Goal: Information Seeking & Learning: Find specific page/section

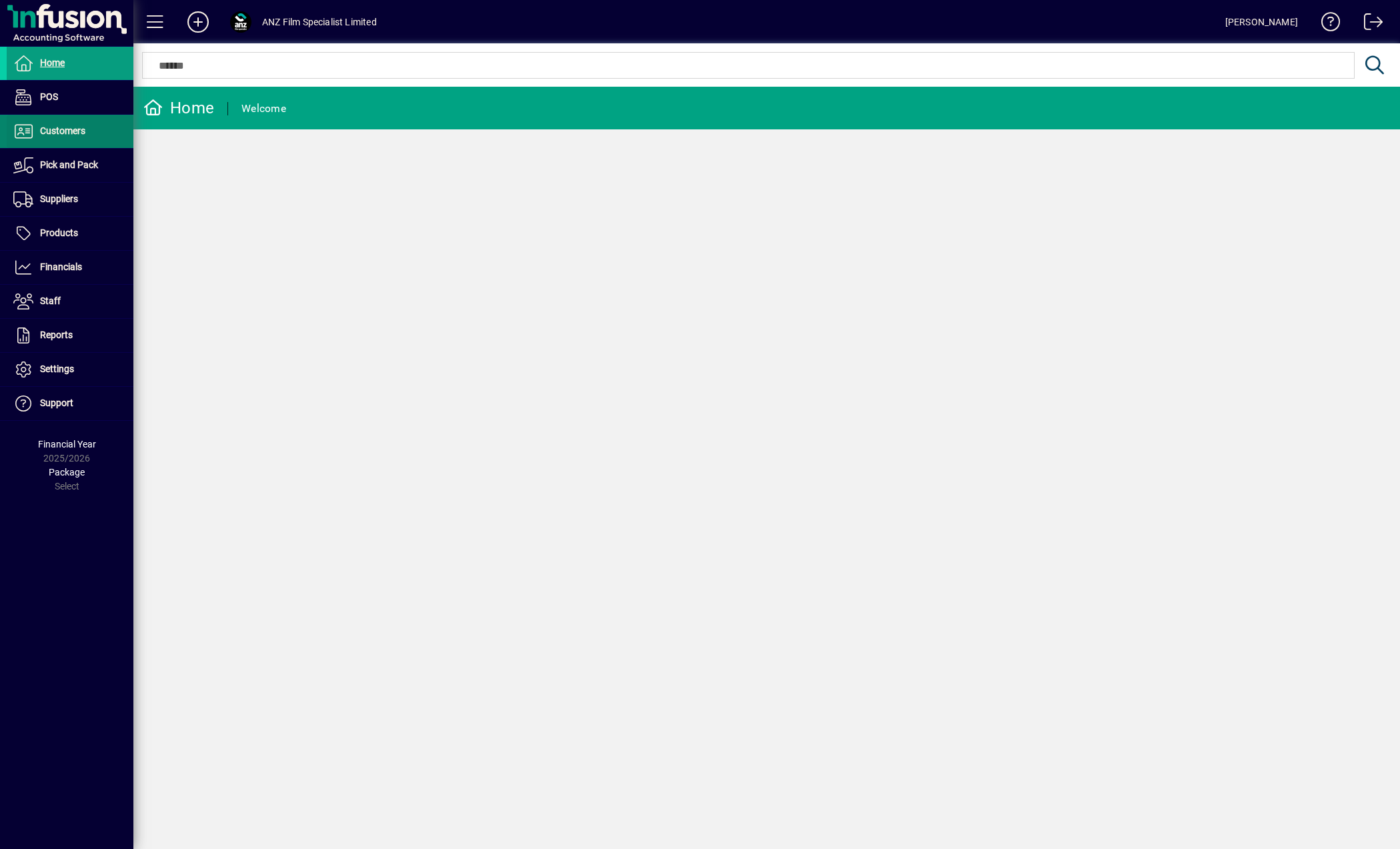
click at [99, 126] on span at bounding box center [70, 131] width 127 height 32
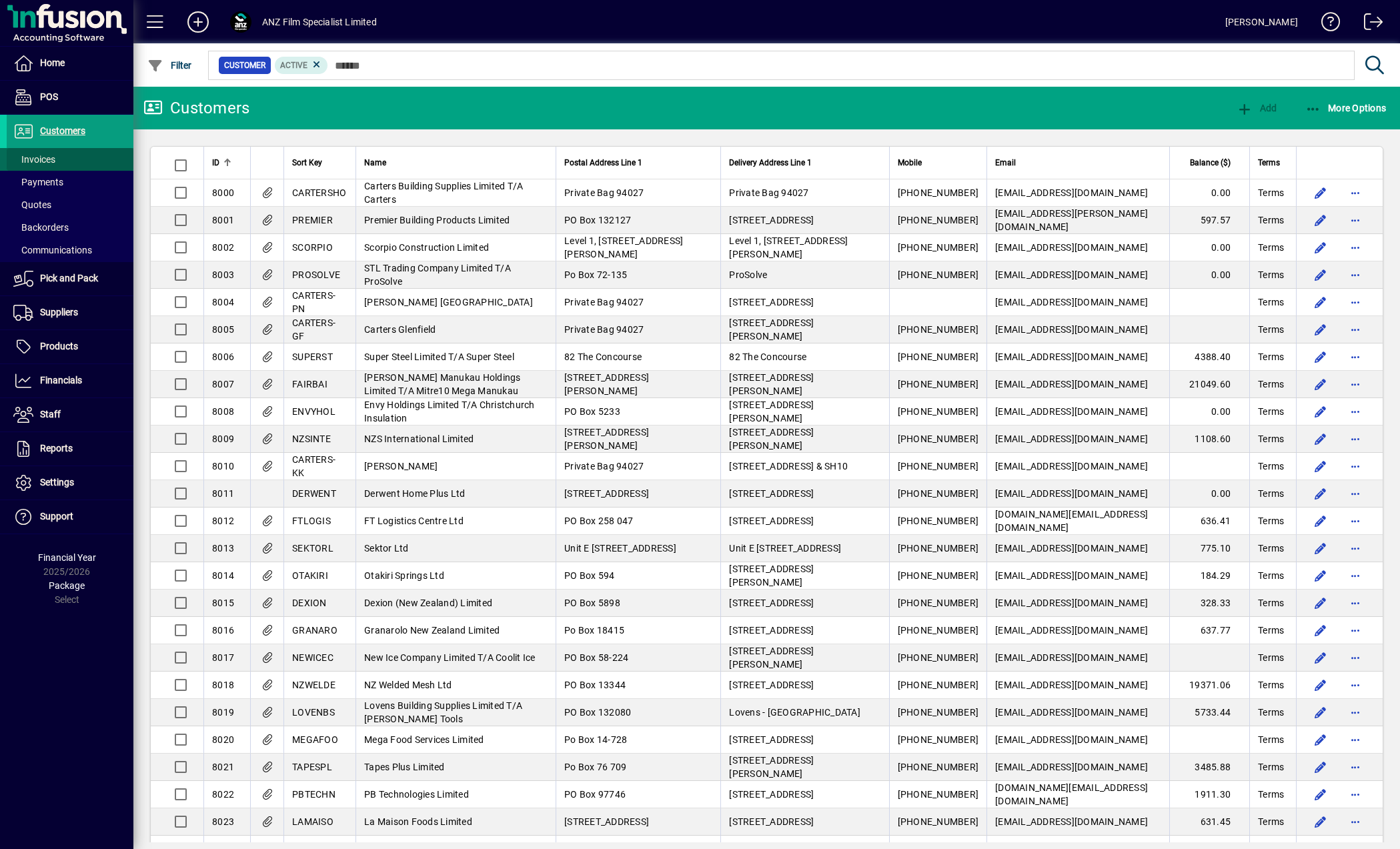
click at [53, 155] on span "Invoices" at bounding box center [34, 159] width 42 height 11
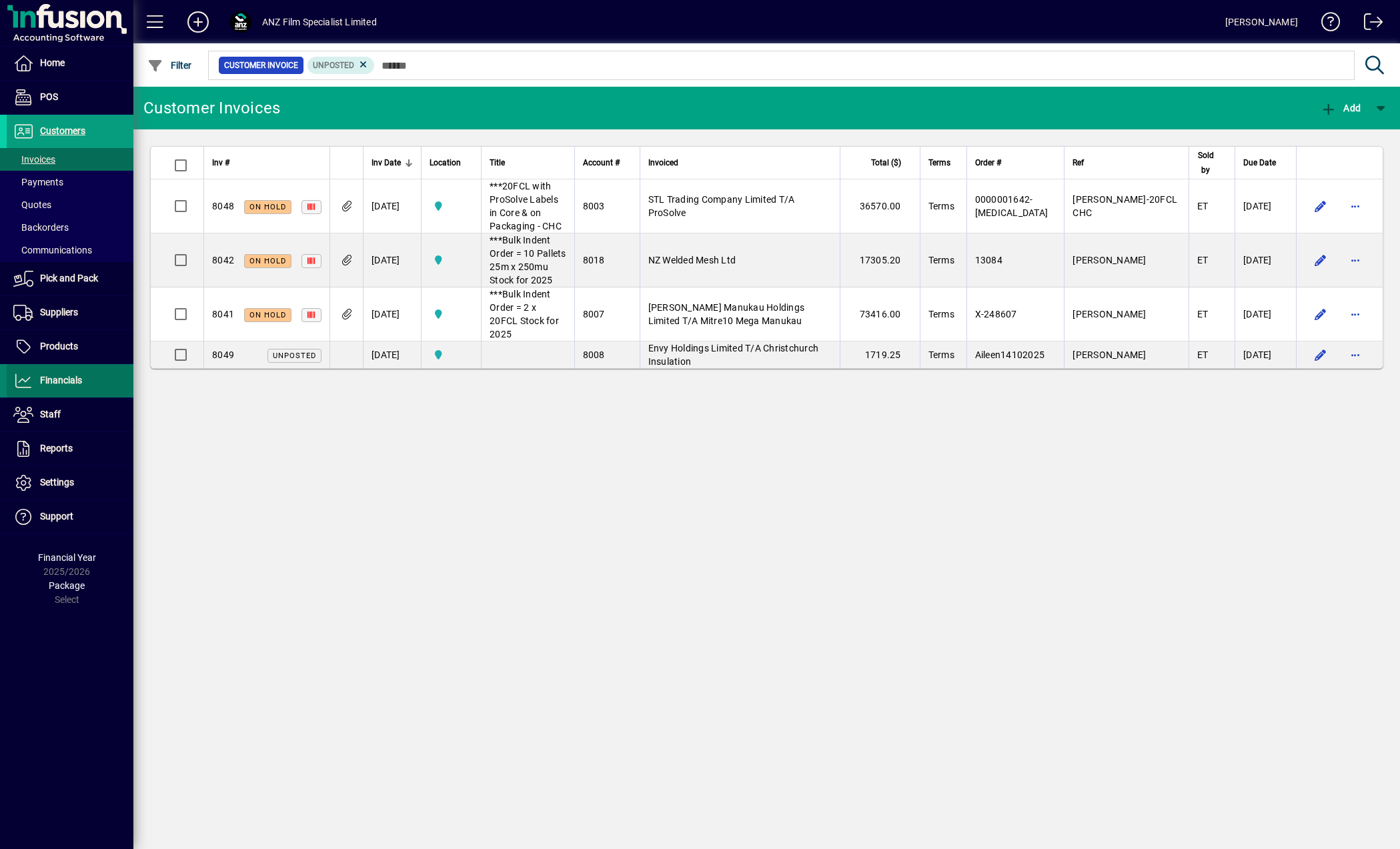
click at [71, 382] on span "Financials" at bounding box center [61, 380] width 42 height 11
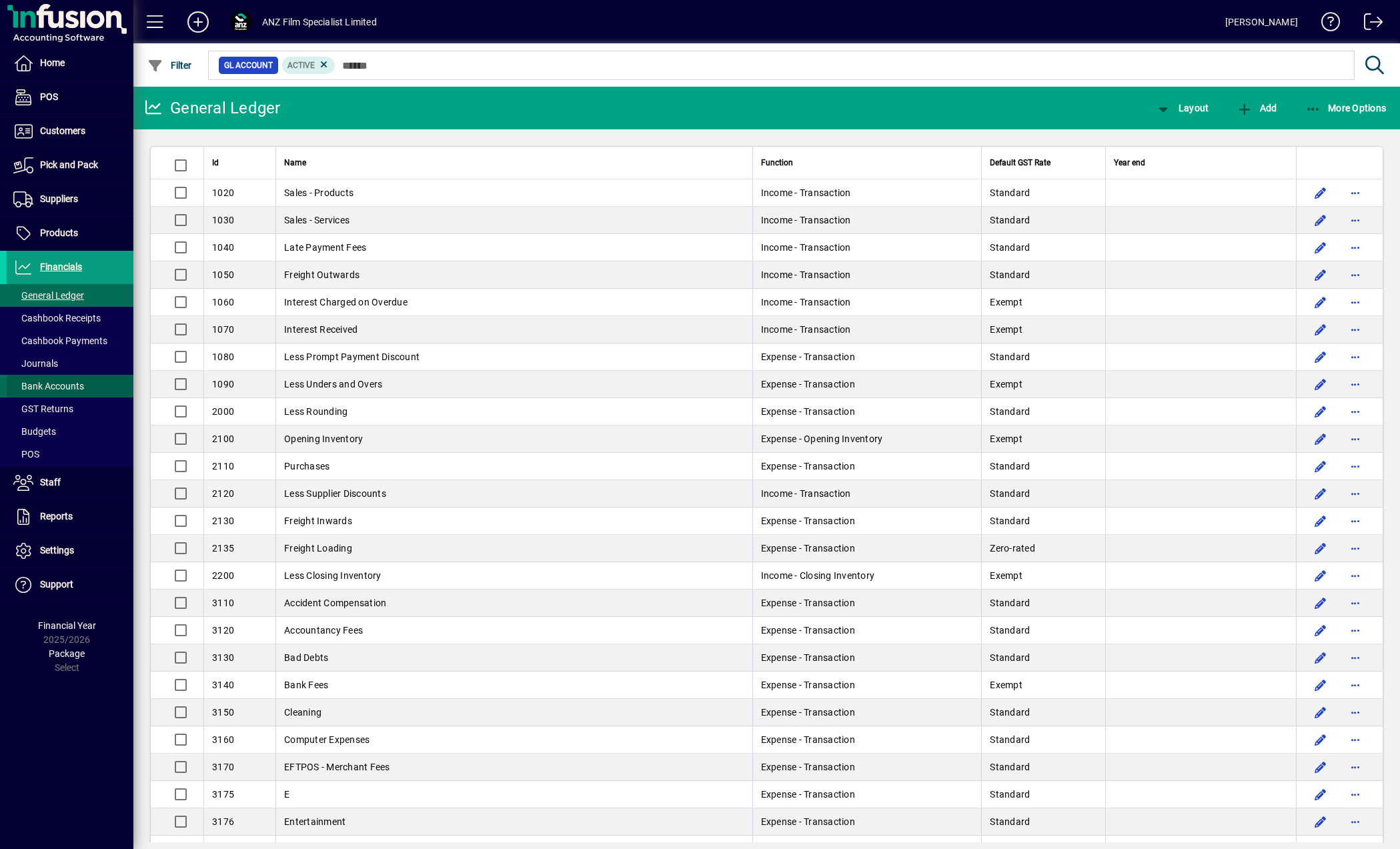
click at [46, 388] on span "Bank Accounts" at bounding box center [49, 386] width 71 height 11
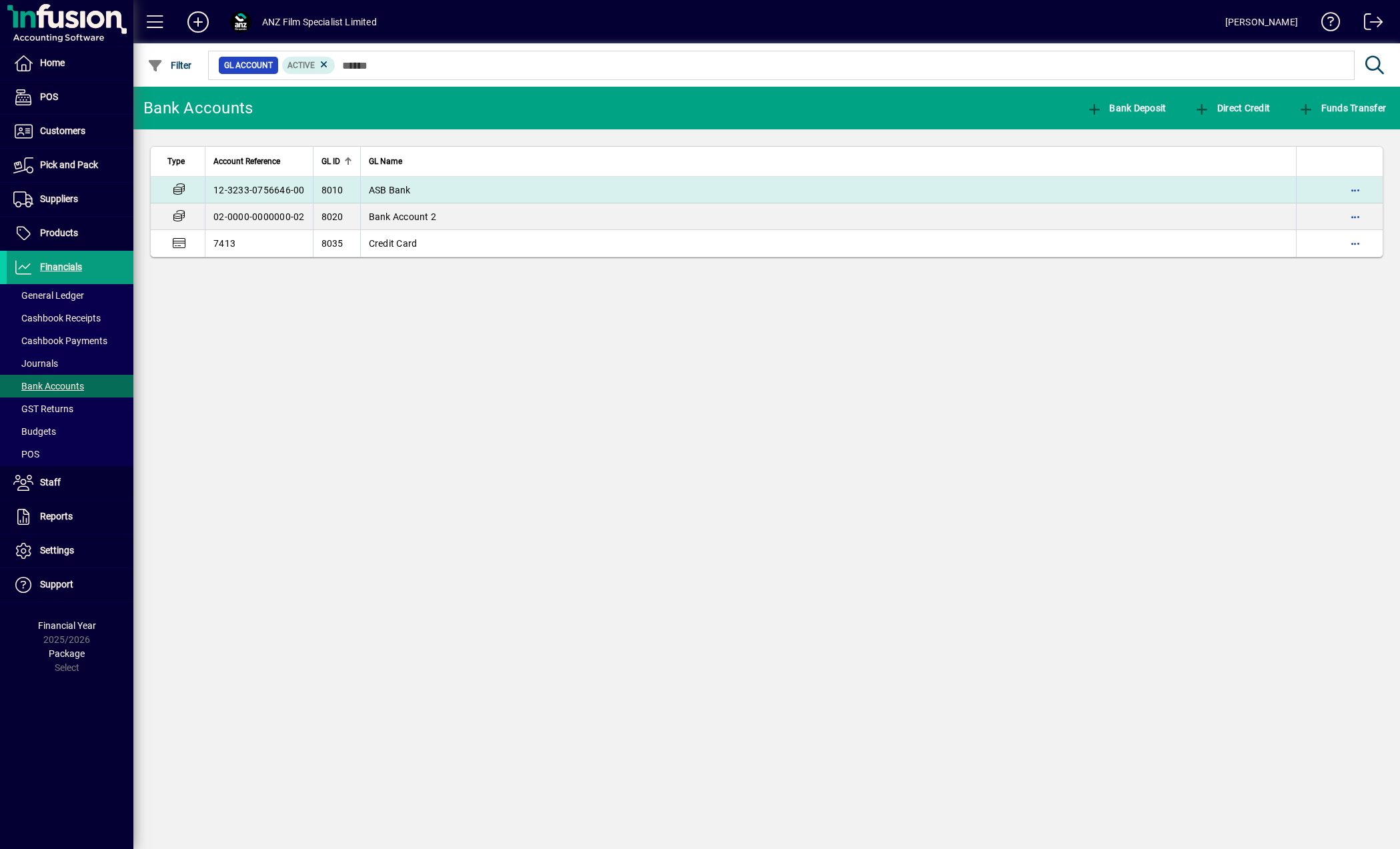
click at [467, 192] on td "ASB Bank" at bounding box center [828, 190] width 936 height 27
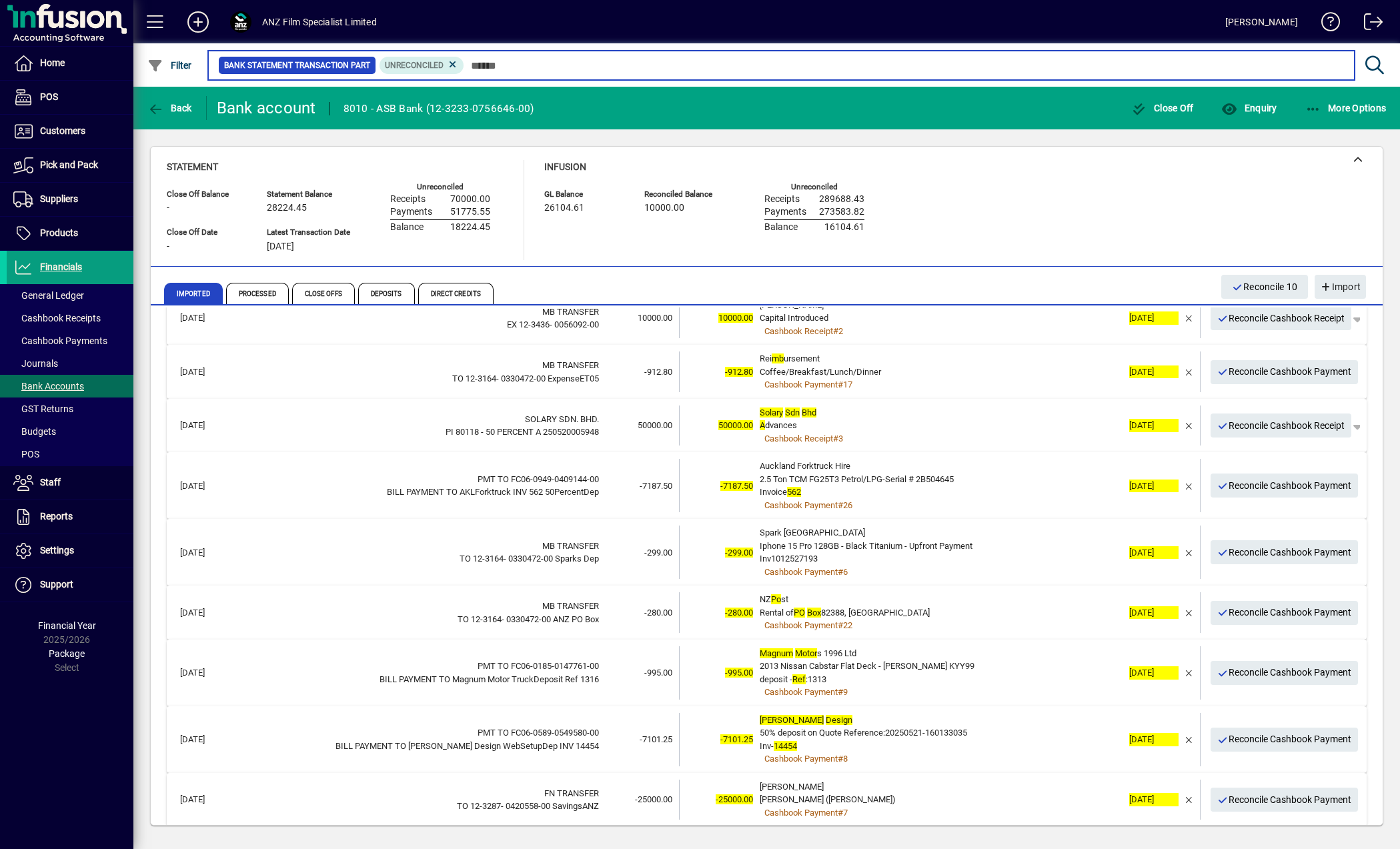
scroll to position [175, 0]
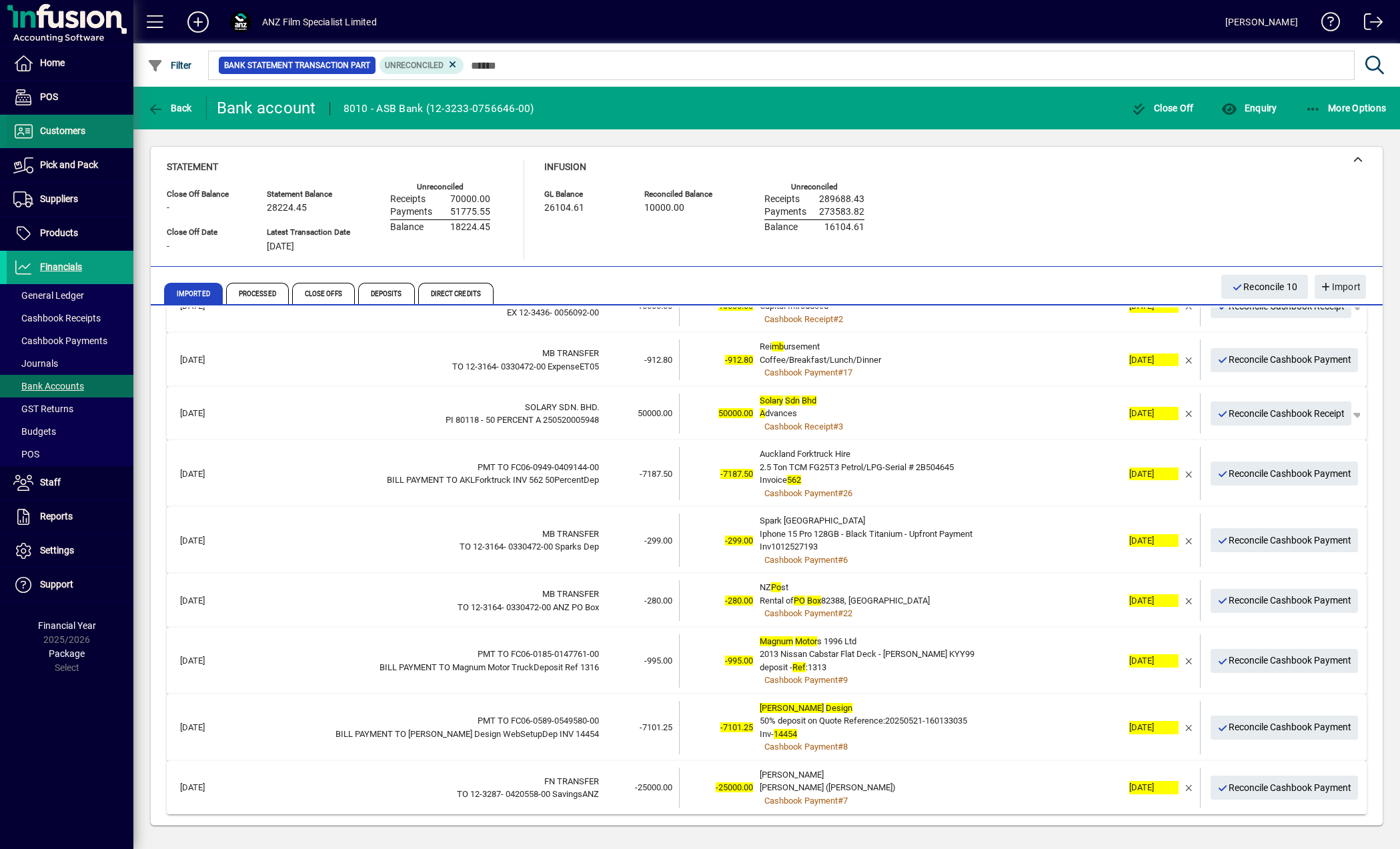
click at [56, 138] on span "Customers" at bounding box center [46, 131] width 79 height 16
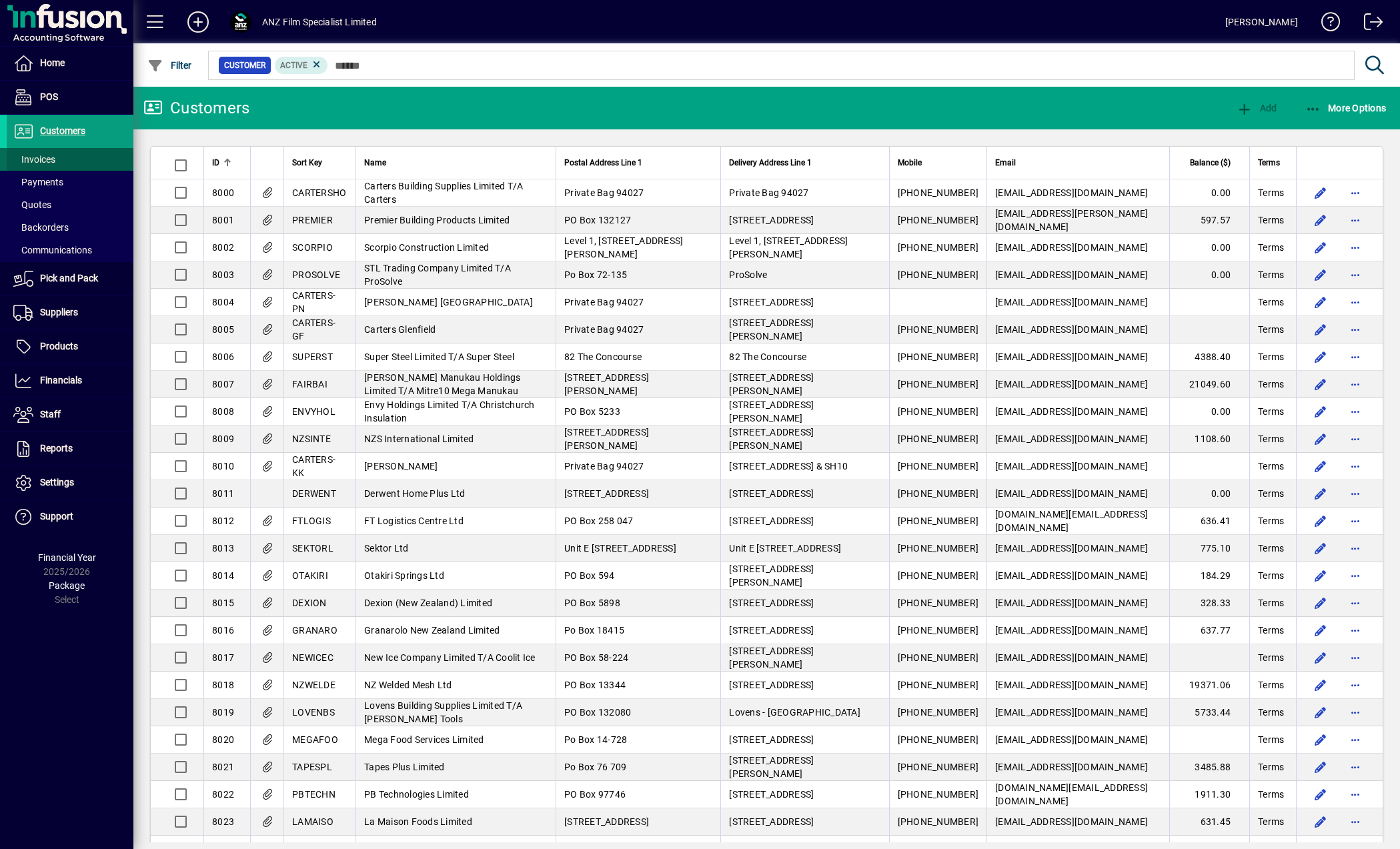
click at [53, 158] on span "Invoices" at bounding box center [34, 159] width 42 height 11
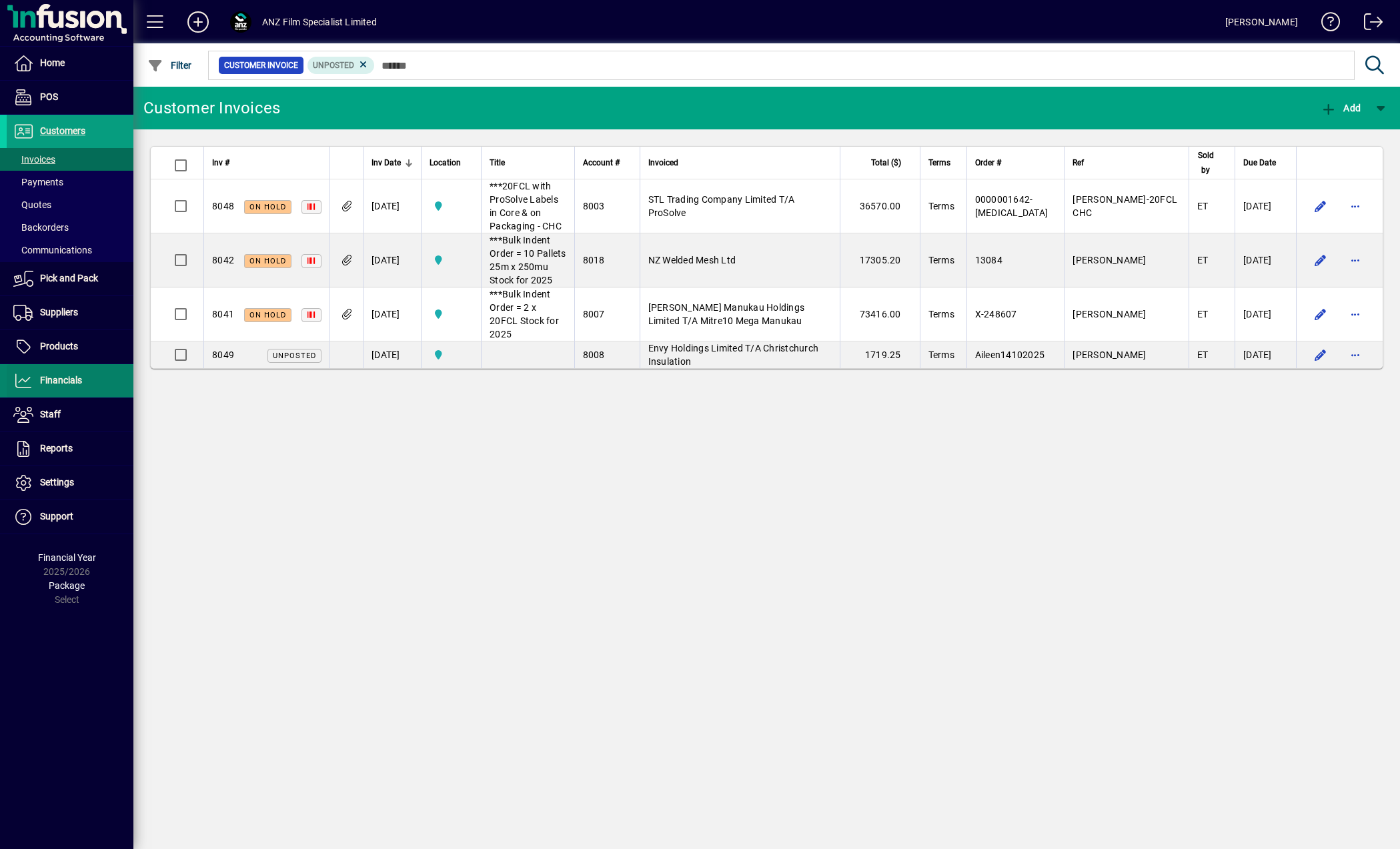
click at [74, 379] on span "Financials" at bounding box center [61, 380] width 42 height 11
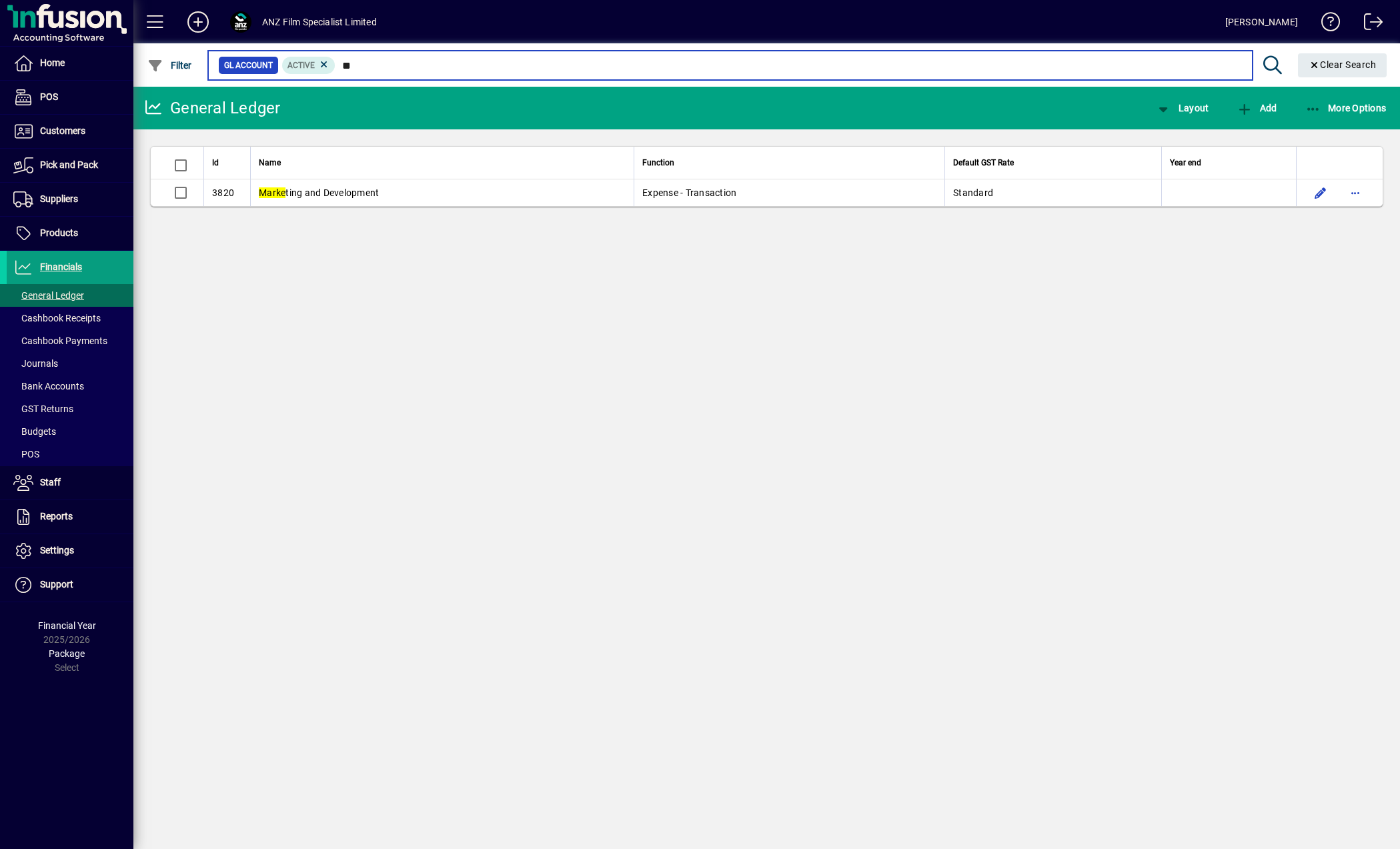
type input "*"
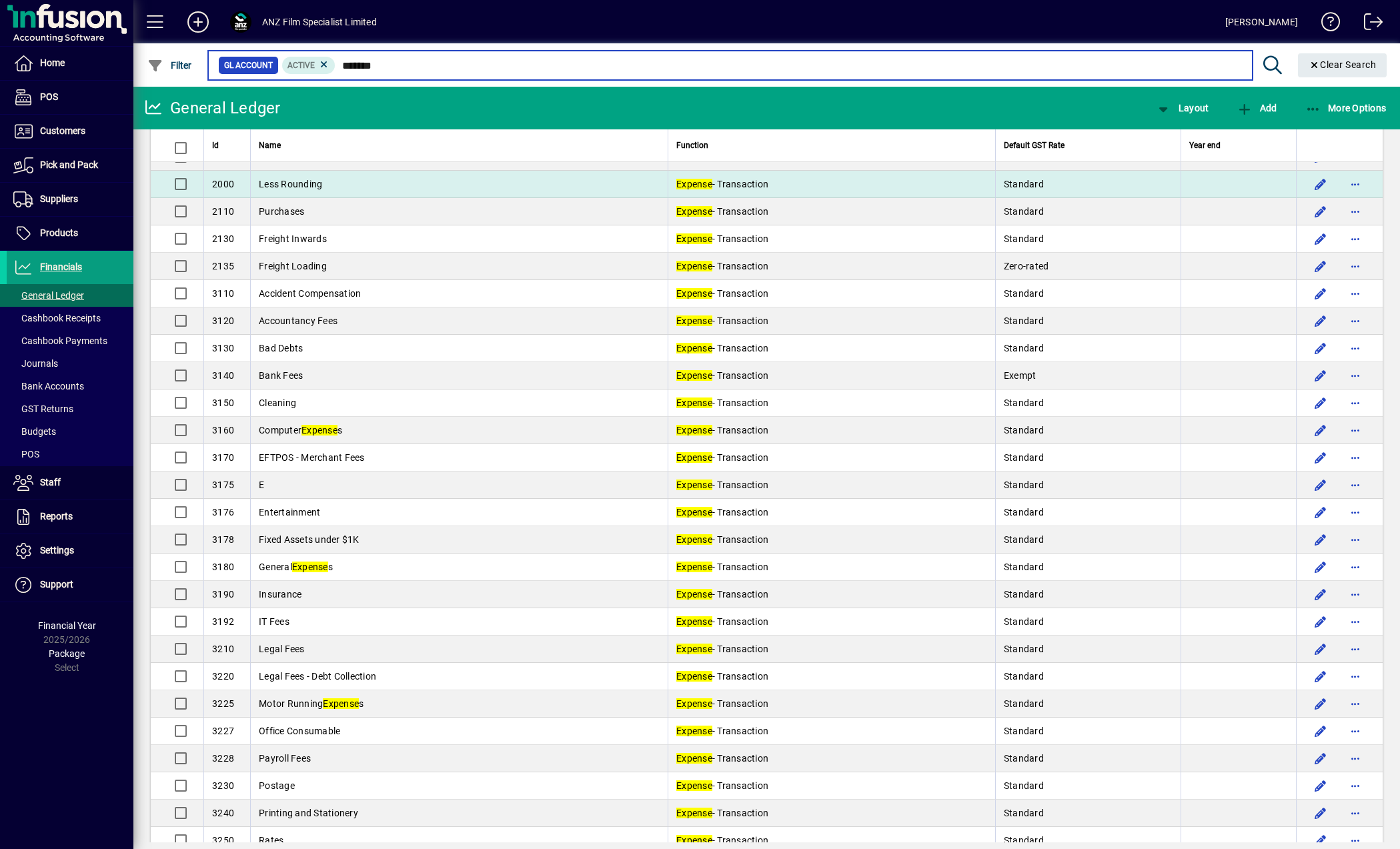
scroll to position [134, 0]
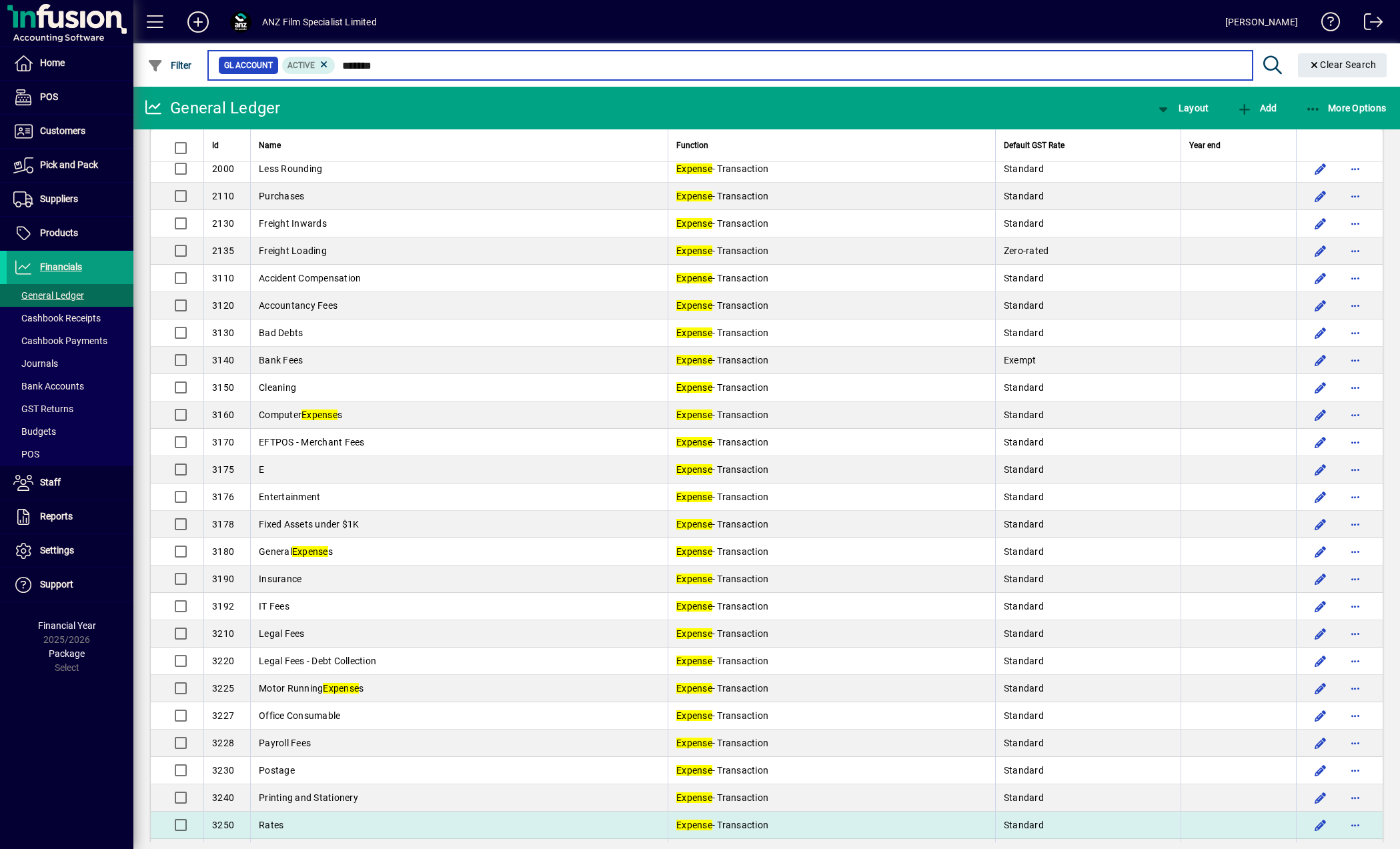
type input "*******"
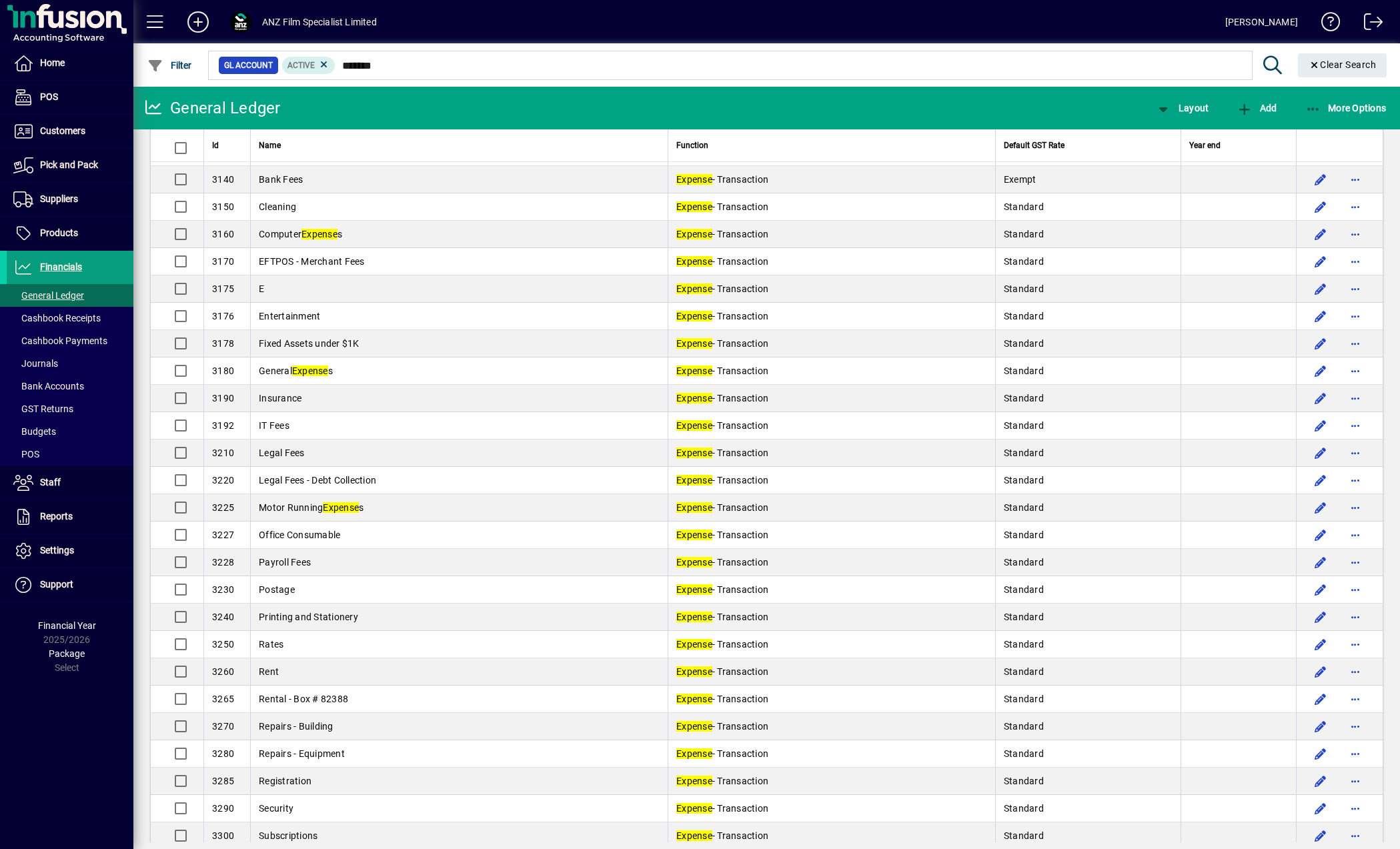
scroll to position [307, 0]
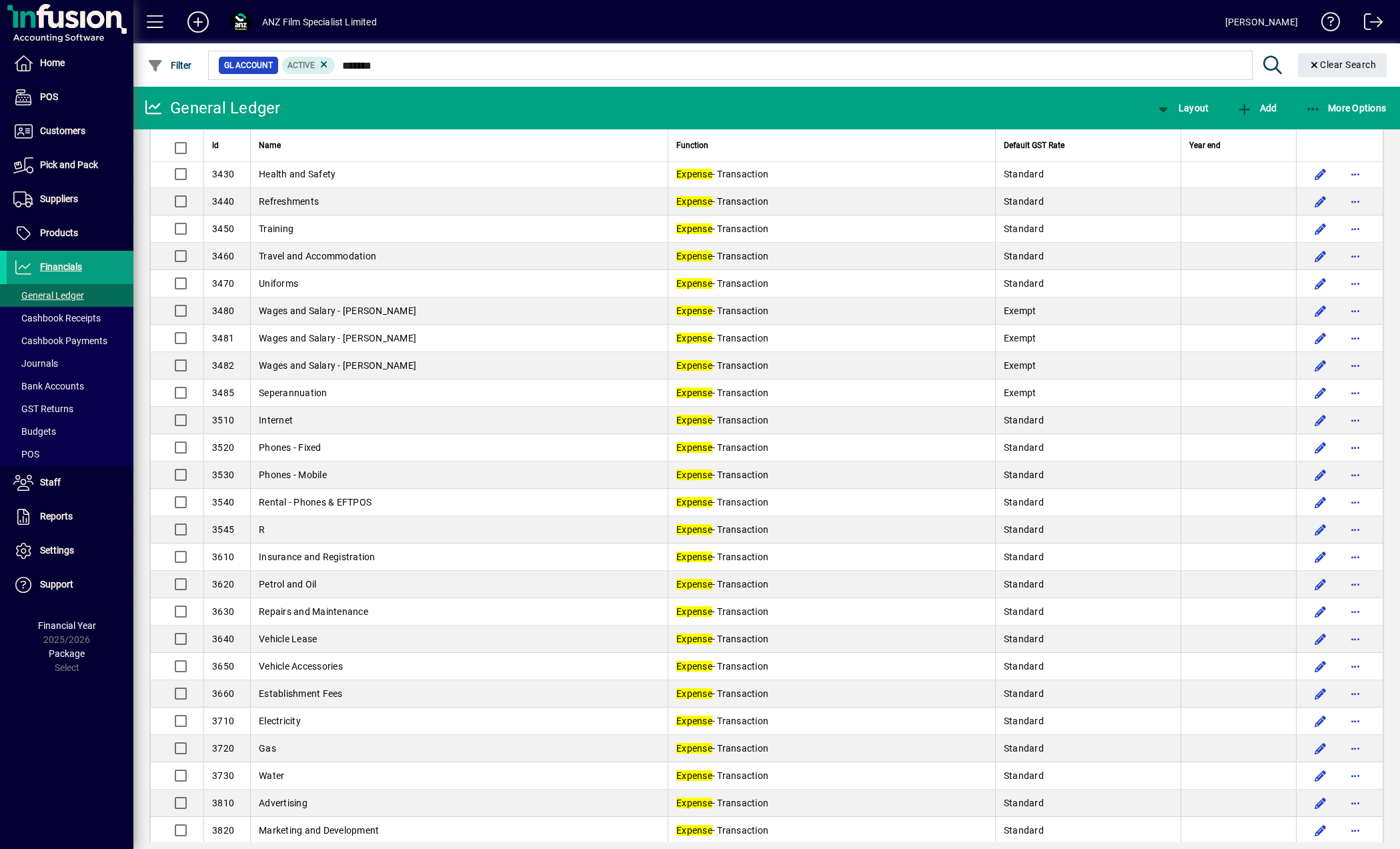
scroll to position [1241, 0]
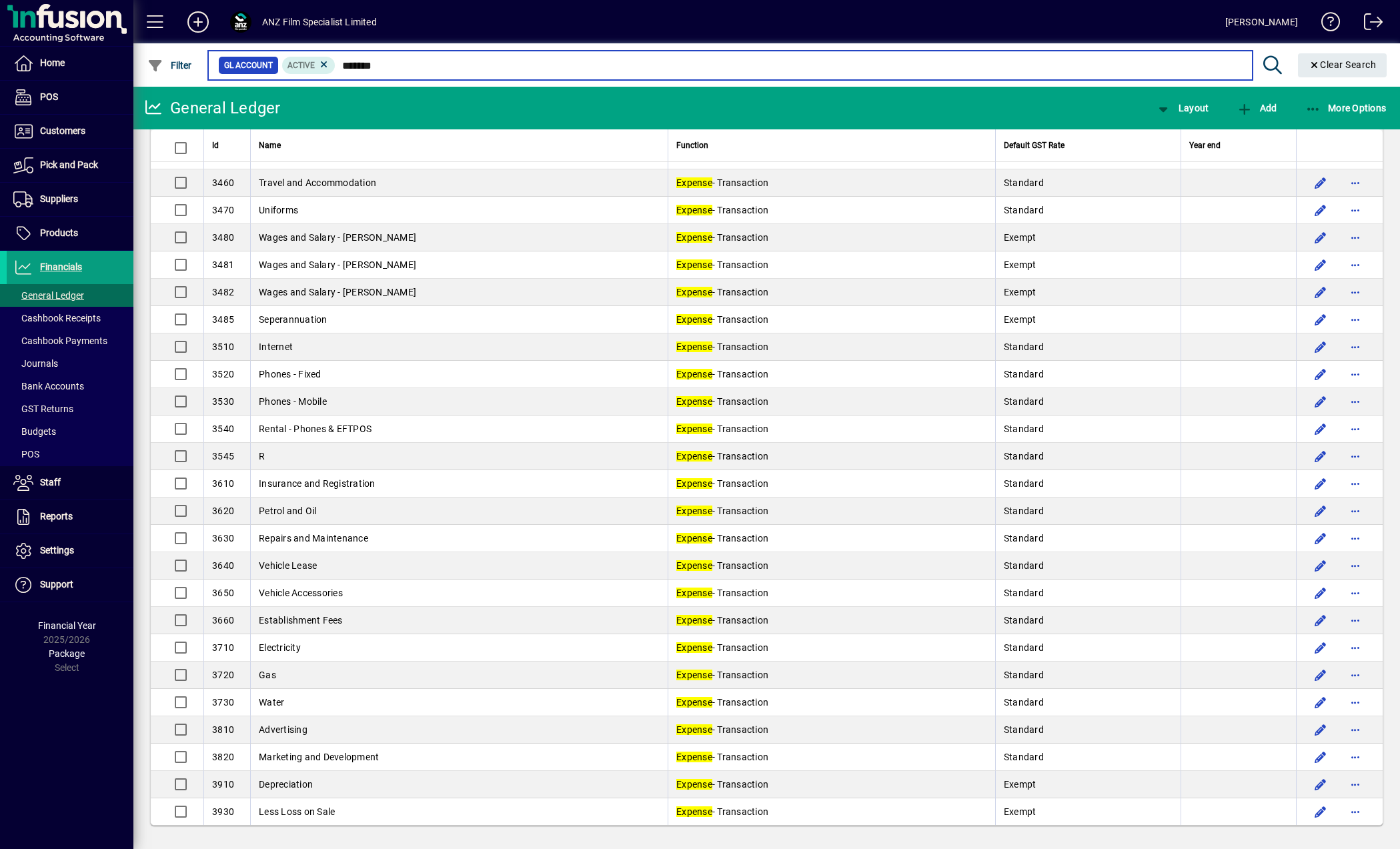
drag, startPoint x: 401, startPoint y: 66, endPoint x: 340, endPoint y: 63, distance: 61.1
click at [340, 63] on input "*******" at bounding box center [788, 66] width 906 height 19
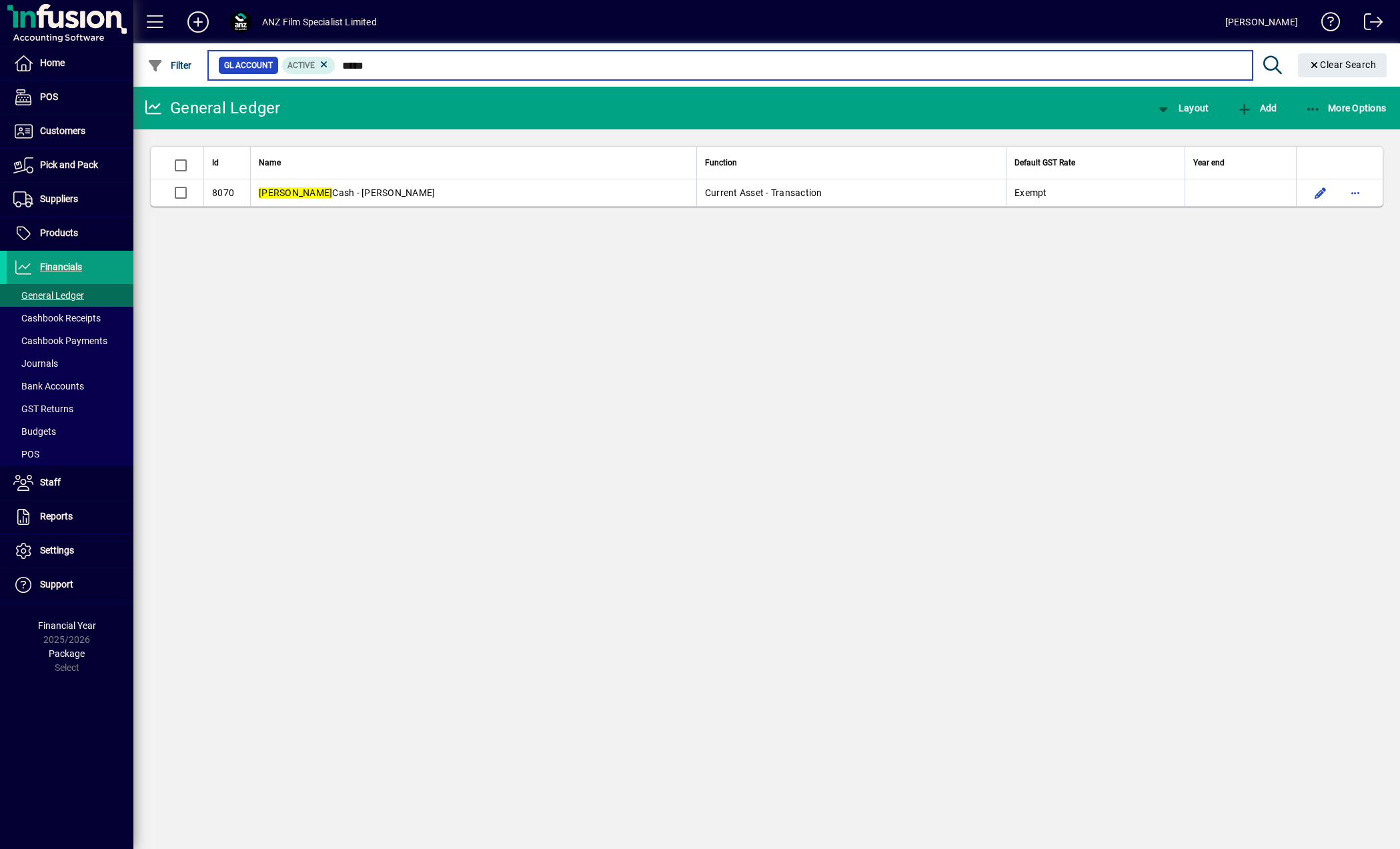
type input "*****"
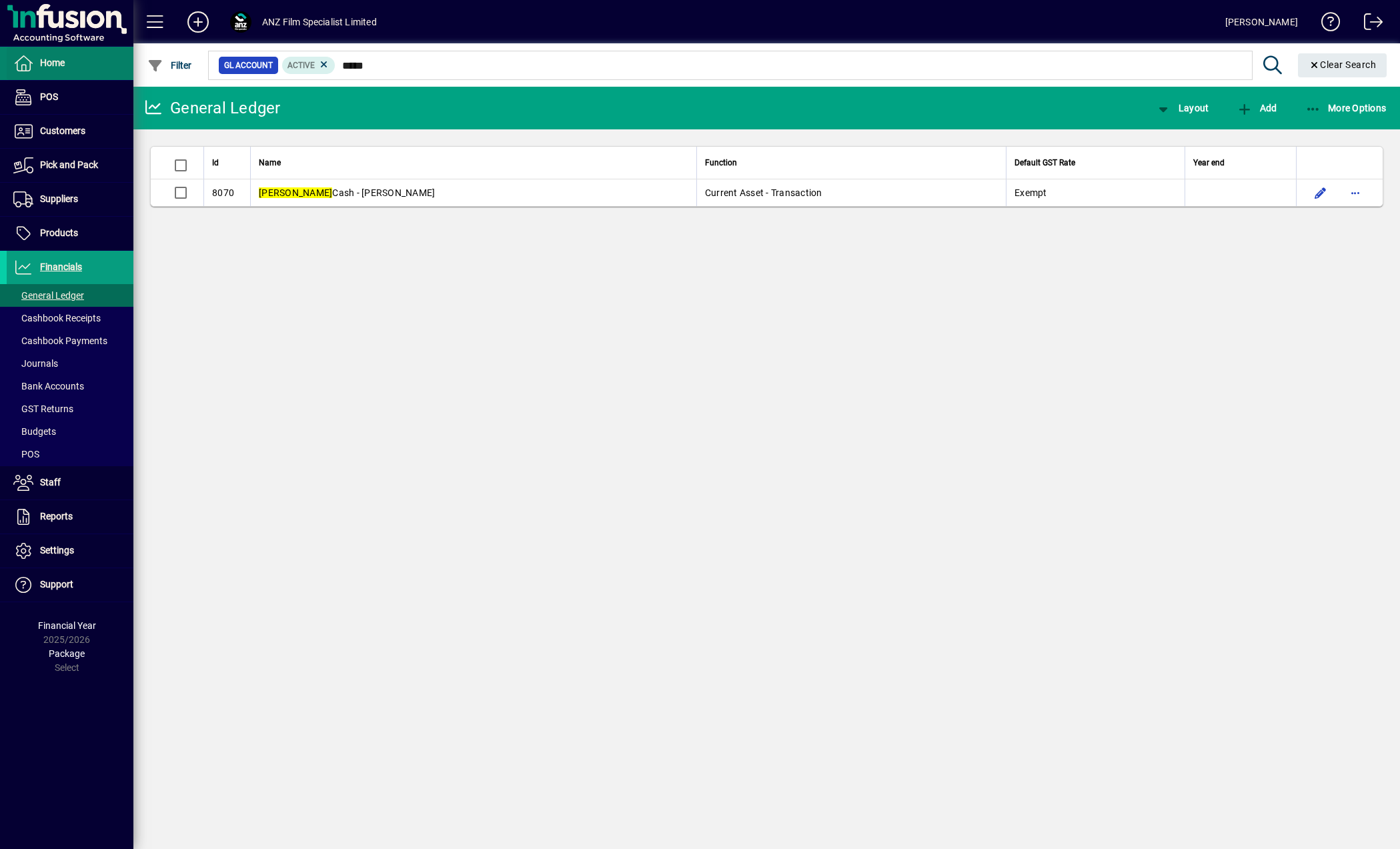
drag, startPoint x: 353, startPoint y: 491, endPoint x: 39, endPoint y: 51, distance: 540.6
click at [344, 457] on div "General Ledger Layout Add More Options Id Name Function Default GST Rate Year e…" at bounding box center [767, 467] width 1266 height 762
click at [58, 130] on span "Customers" at bounding box center [63, 131] width 46 height 11
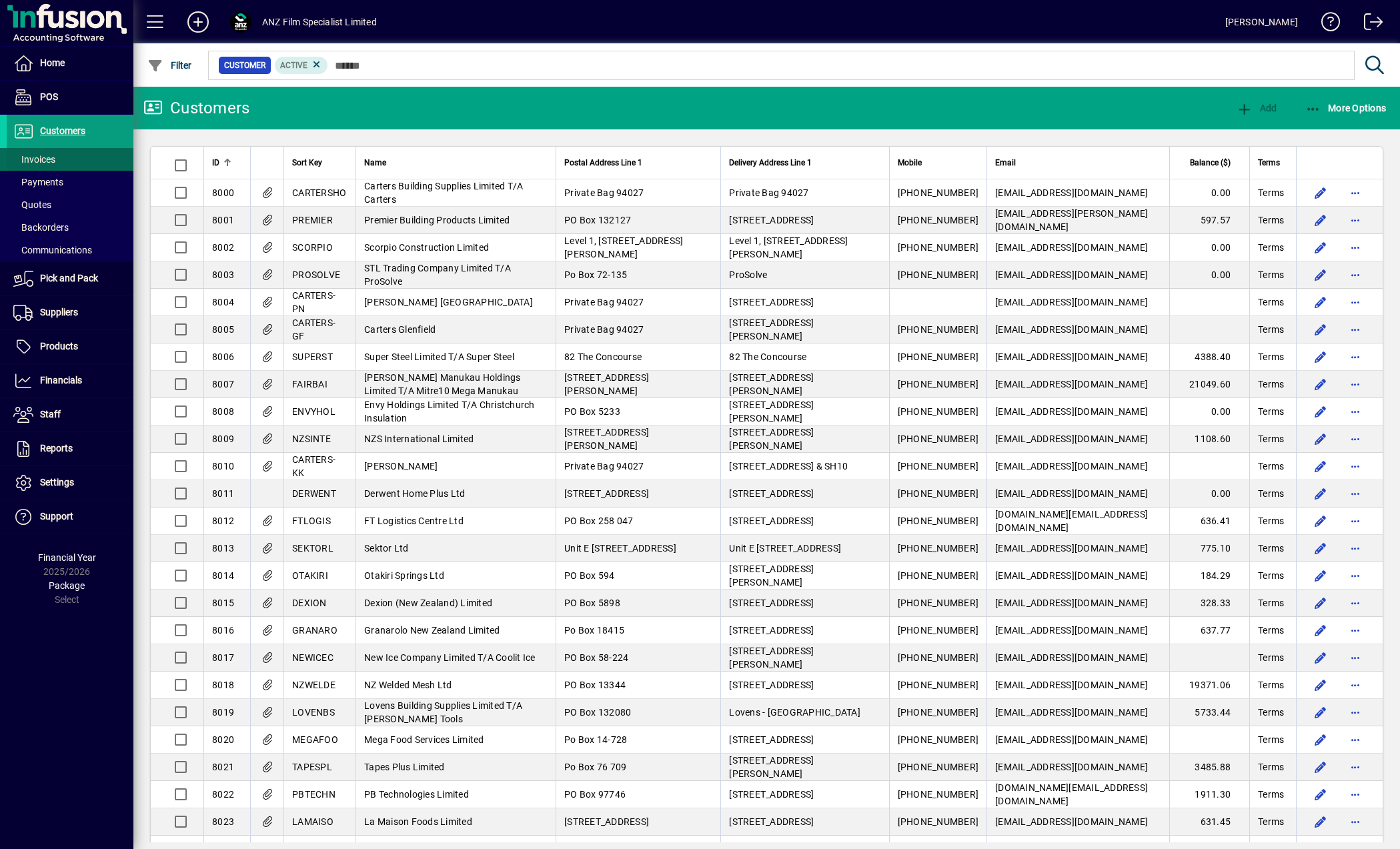
click at [72, 158] on span at bounding box center [70, 159] width 127 height 32
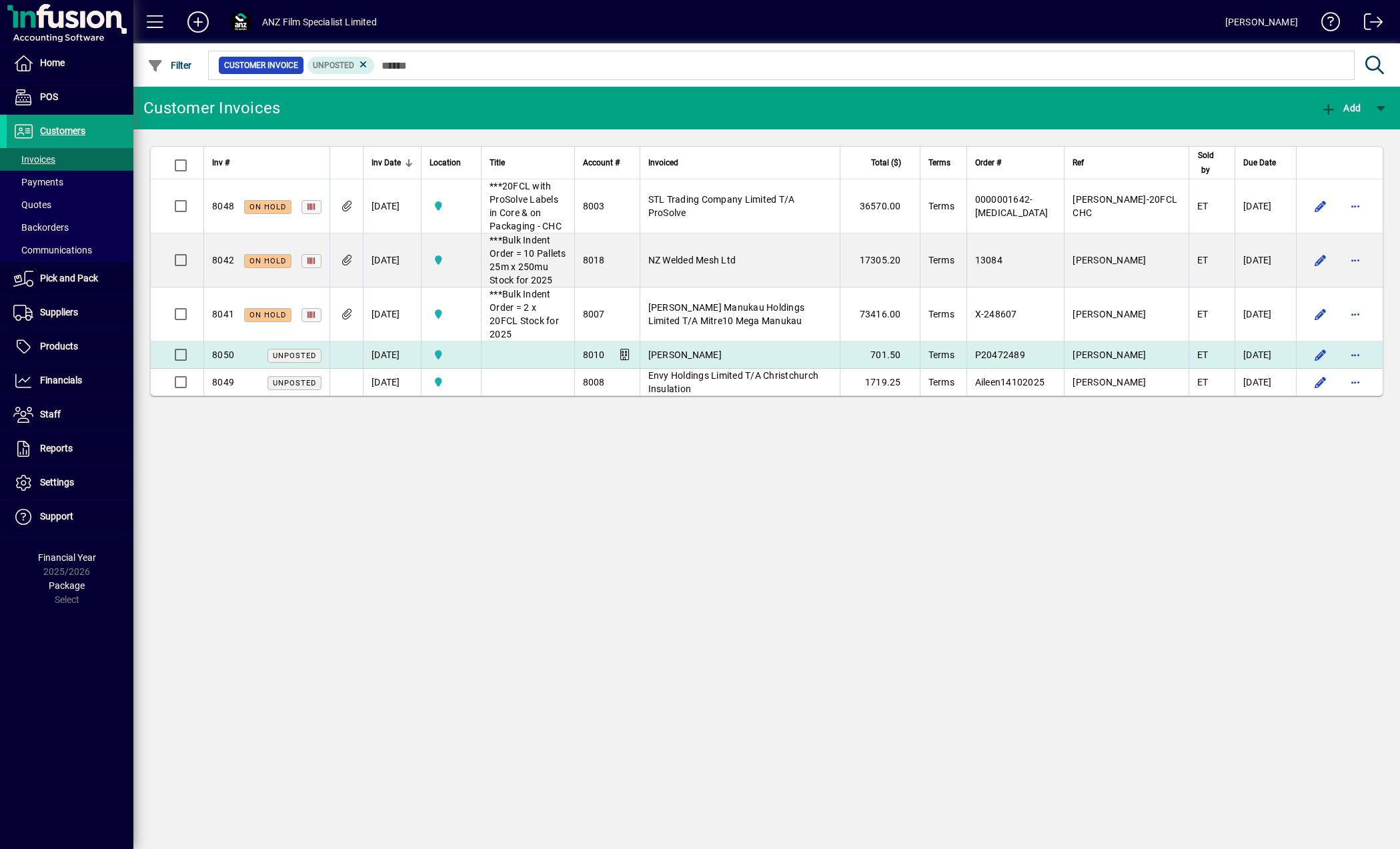
click at [800, 341] on td "[PERSON_NAME]" at bounding box center [739, 355] width 200 height 27
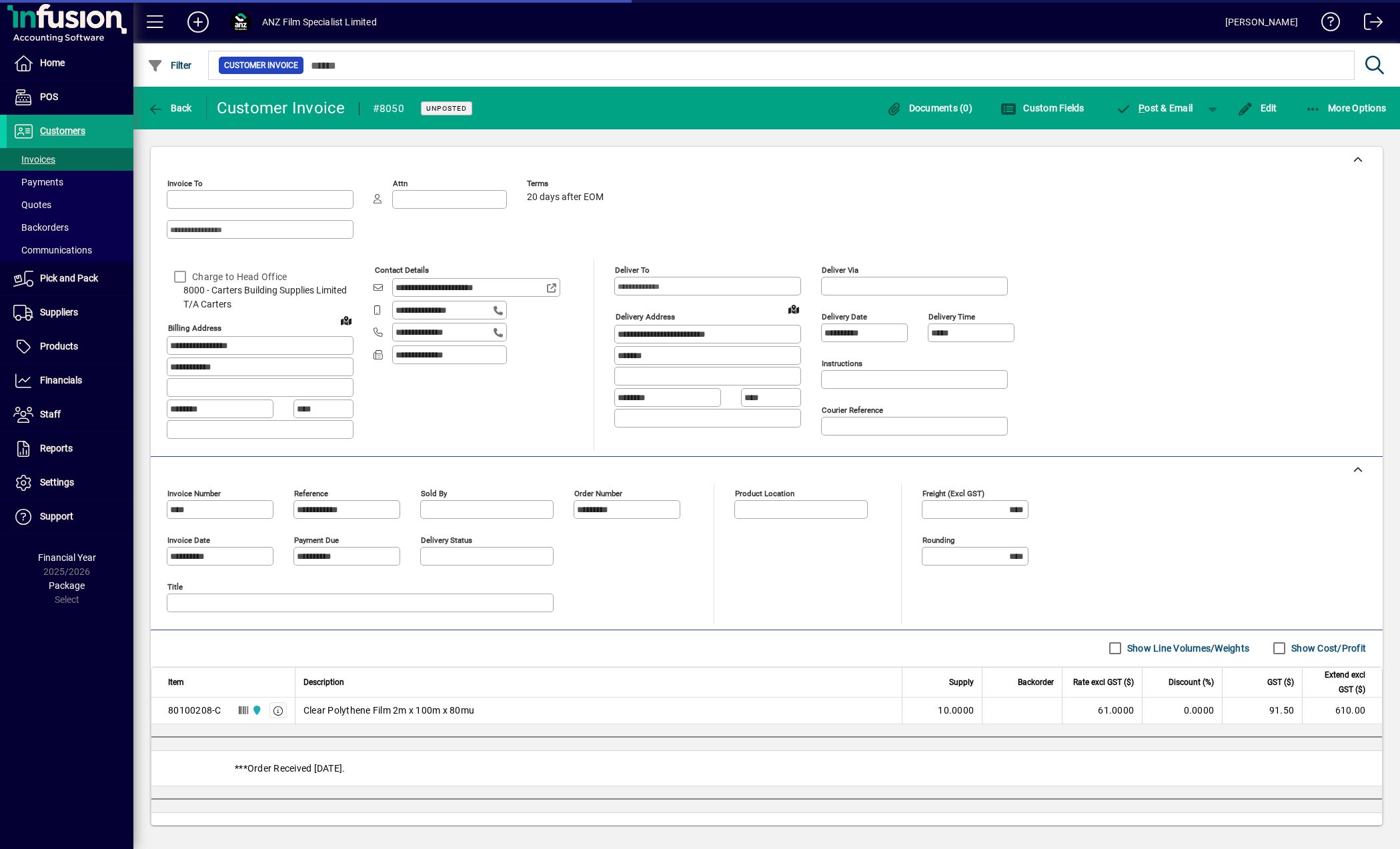
type input "**********"
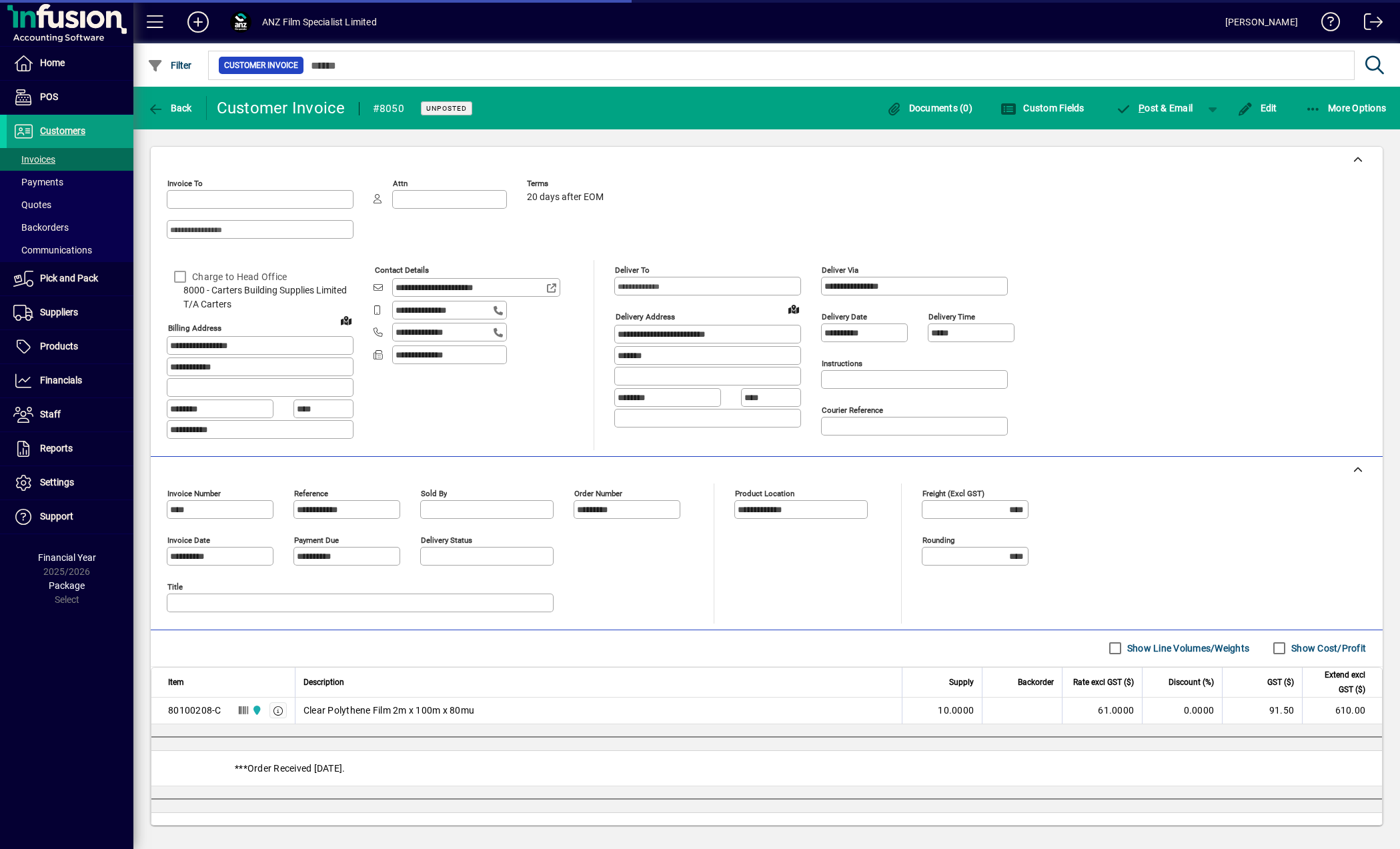
type input "**********"
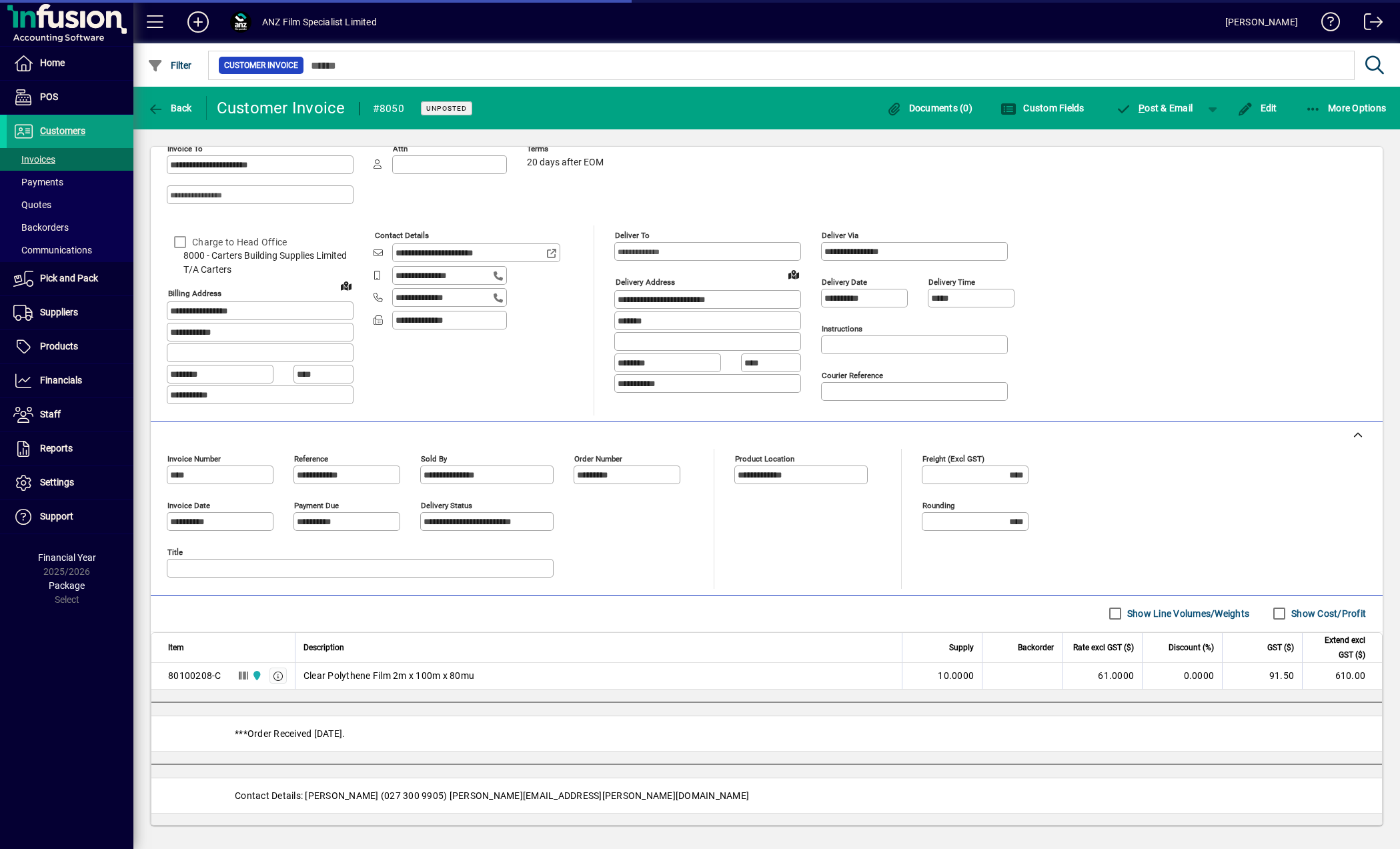
scroll to position [126, 0]
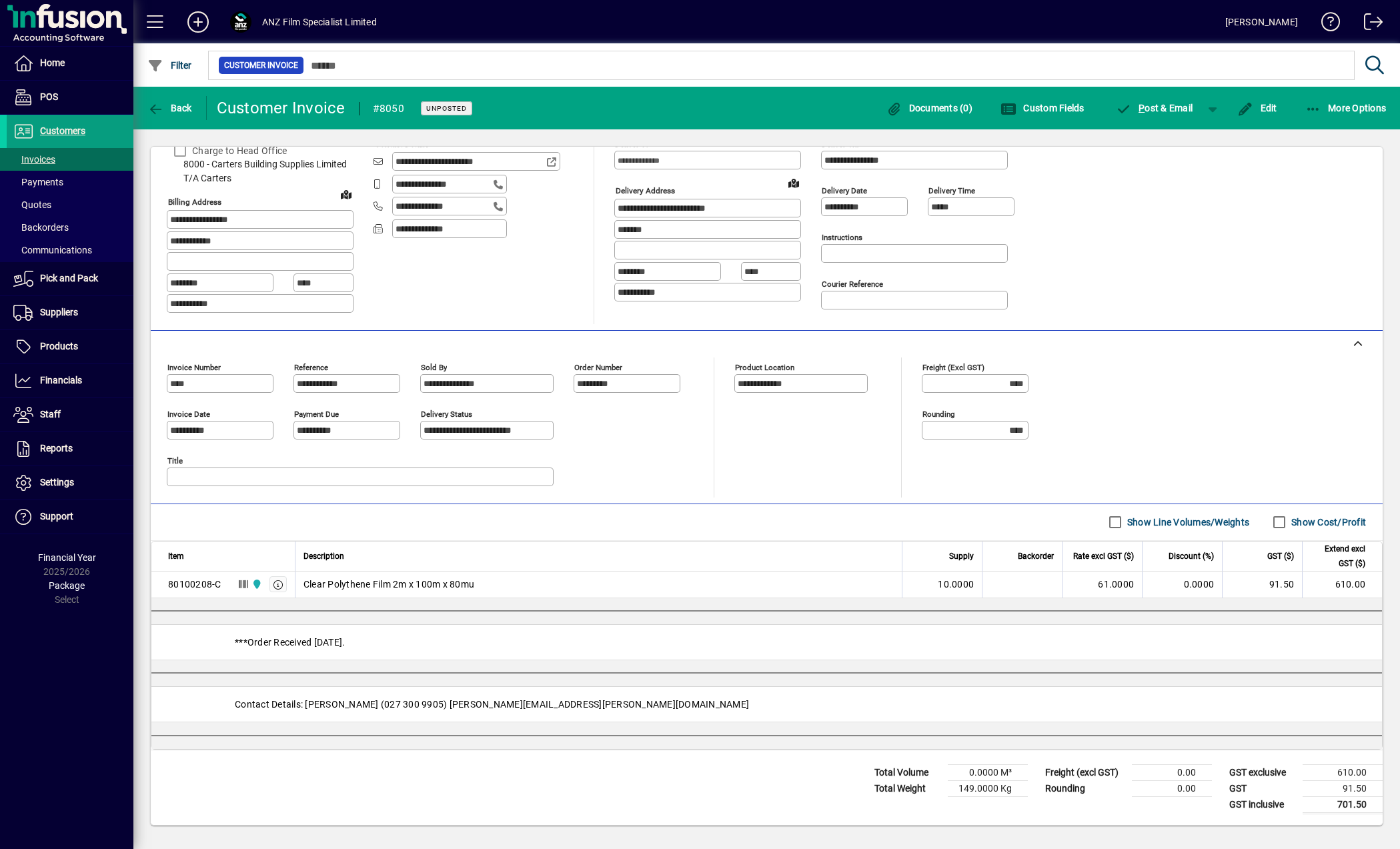
click at [1318, 515] on div "Show Cost/Profit" at bounding box center [1319, 522] width 107 height 27
click at [171, 111] on span "Back" at bounding box center [170, 108] width 45 height 11
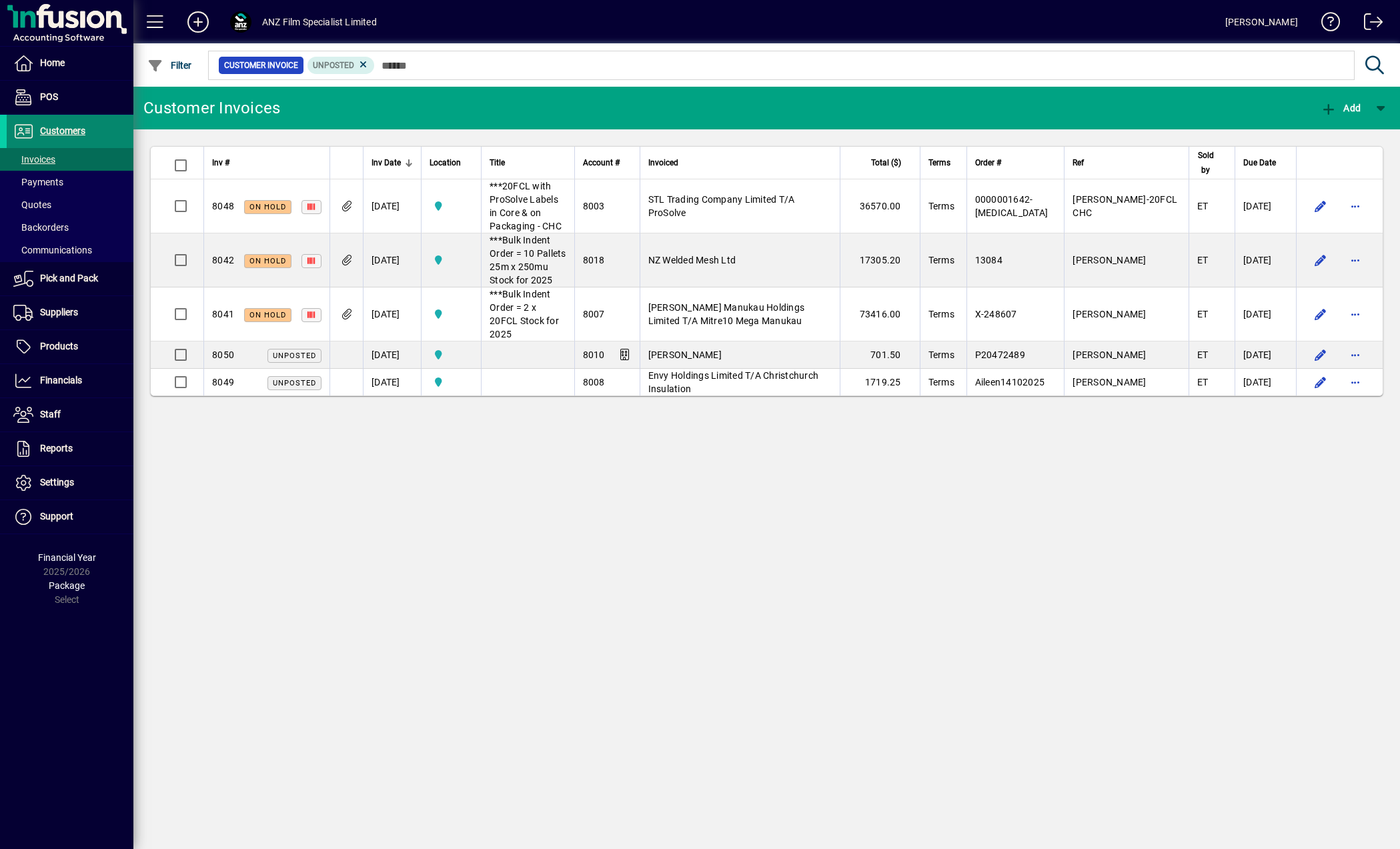
click at [75, 134] on span "Customers" at bounding box center [63, 131] width 46 height 11
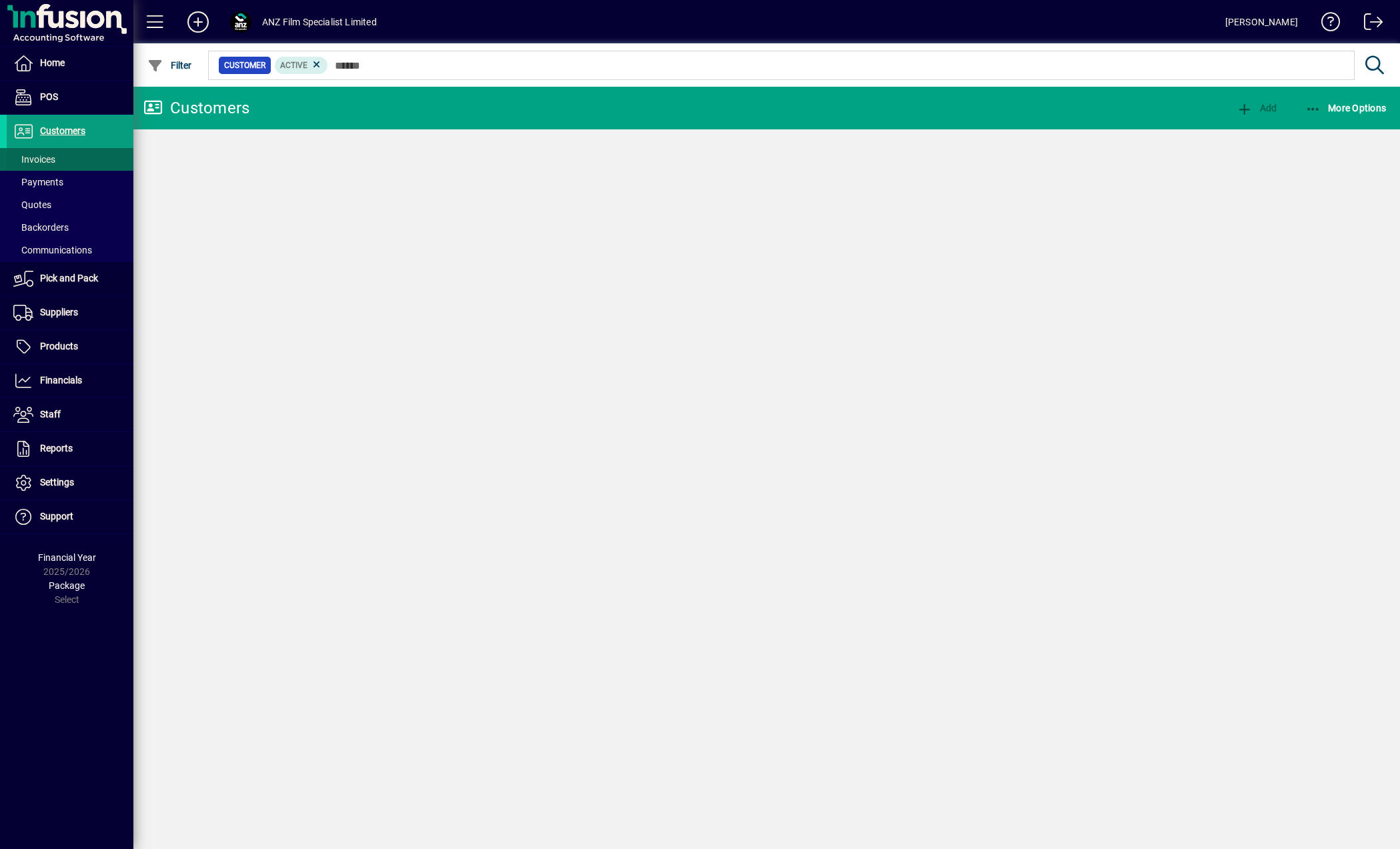
click at [61, 163] on span at bounding box center [70, 159] width 127 height 32
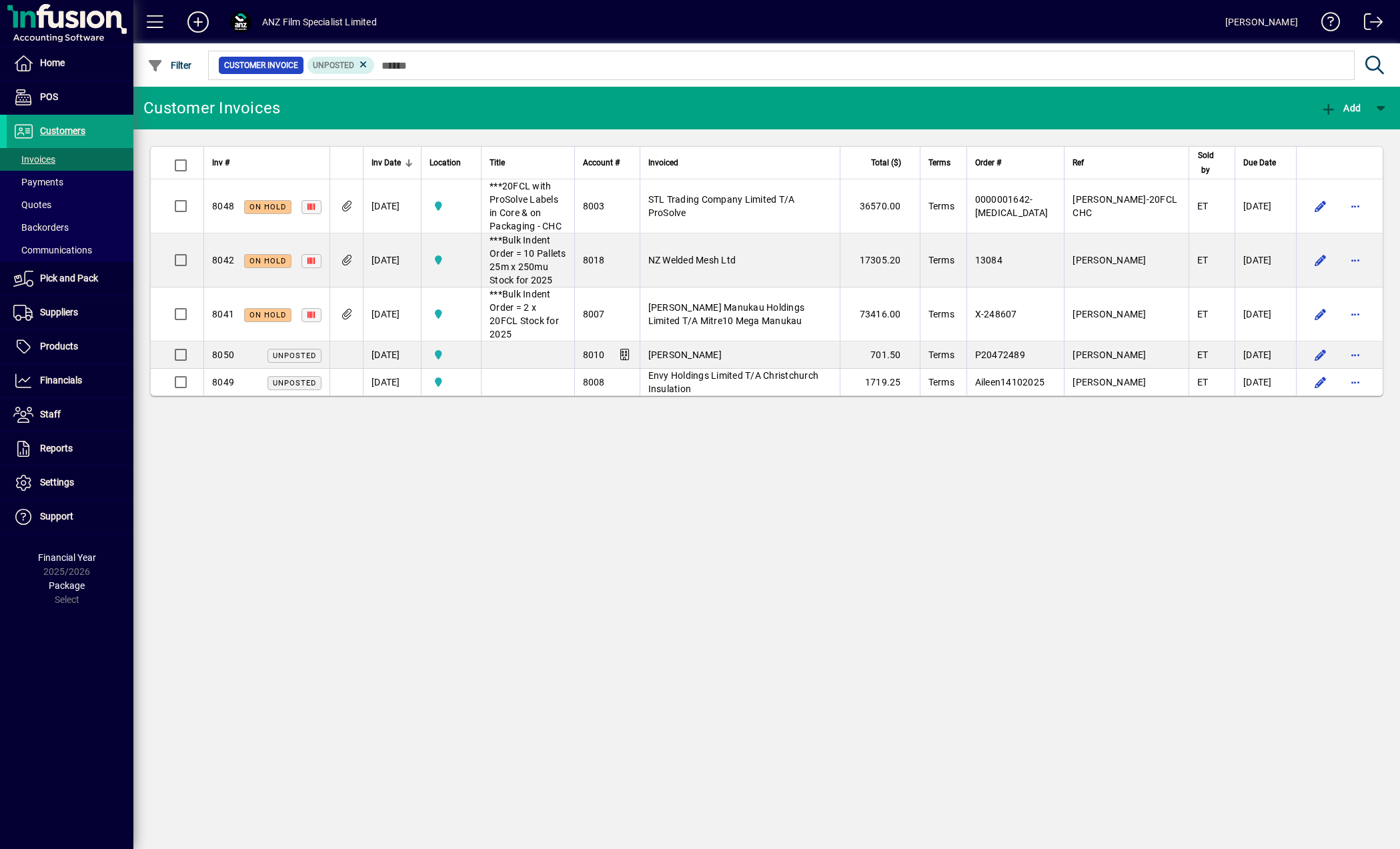
click at [873, 577] on div "Customer Invoices Add Inv # Inv Date Location Title Account # Invoiced Total ($…" at bounding box center [767, 467] width 1266 height 762
click at [753, 650] on div "Customer Invoices Add Inv # Inv Date Location Title Account # Invoiced Total ($…" at bounding box center [767, 467] width 1266 height 762
drag, startPoint x: 945, startPoint y: 608, endPoint x: 941, endPoint y: 613, distance: 6.4
click at [945, 608] on div "Customer Invoices Add Inv # Inv Date Location Title Account # Invoiced Total ($…" at bounding box center [767, 467] width 1266 height 762
